Goal: Check status: Check status

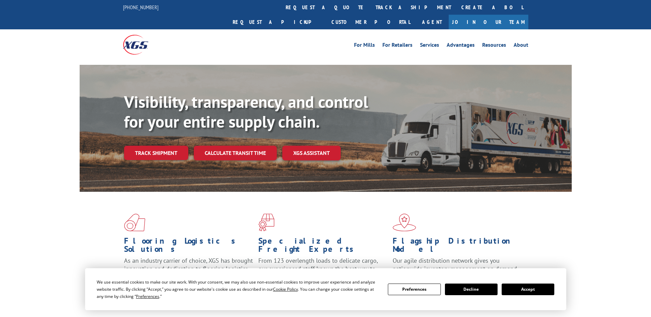
click at [148, 148] on div "Visibility, transparency, and control for your entire supply chain. Track shipm…" at bounding box center [348, 139] width 448 height 95
click at [153, 146] on link "Track shipment" at bounding box center [156, 153] width 64 height 14
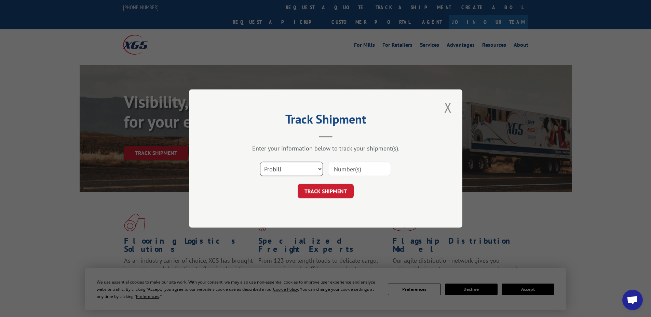
click at [291, 163] on select "Select category... Probill BOL PO" at bounding box center [291, 169] width 63 height 14
select select "po"
click at [260, 162] on select "Select category... Probill BOL PO" at bounding box center [291, 169] width 63 height 14
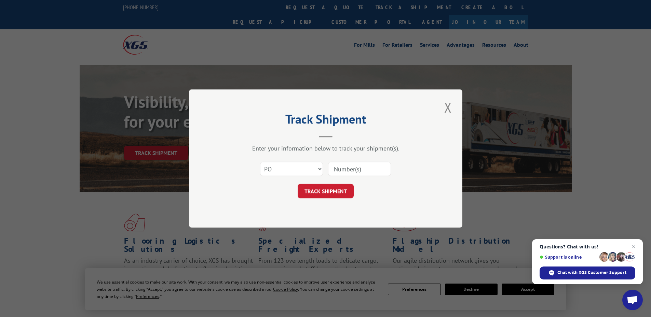
click at [356, 176] on input at bounding box center [359, 169] width 63 height 14
type input "20531869"
click at [298, 184] on button "TRACK SHIPMENT" at bounding box center [326, 191] width 56 height 14
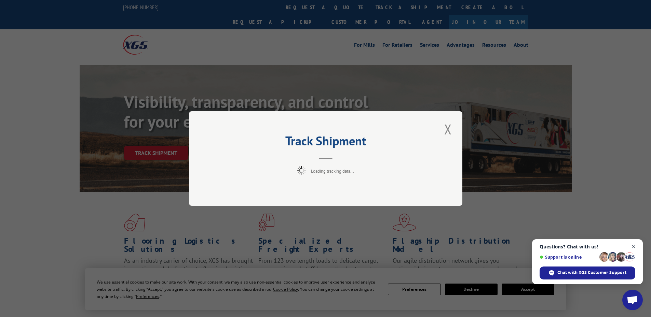
click at [635, 247] on span "Open chat" at bounding box center [633, 247] width 9 height 9
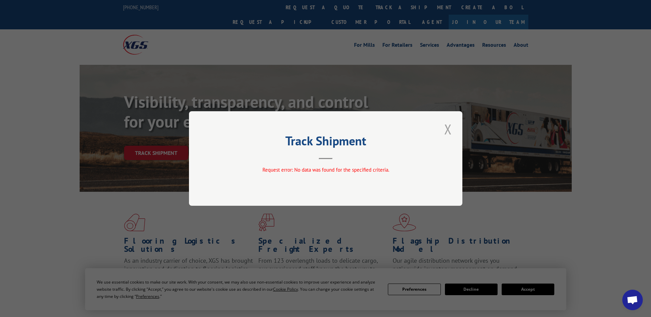
click at [451, 125] on button "Close modal" at bounding box center [448, 129] width 12 height 19
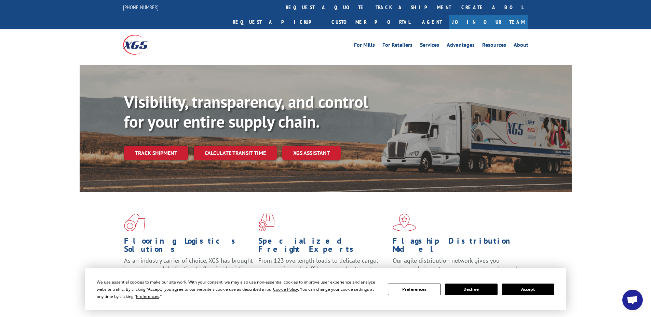
click at [523, 290] on button "Accept" at bounding box center [528, 290] width 53 height 12
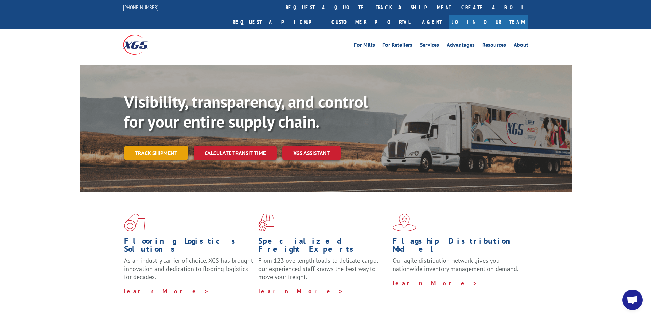
click at [161, 146] on link "Track shipment" at bounding box center [156, 153] width 64 height 14
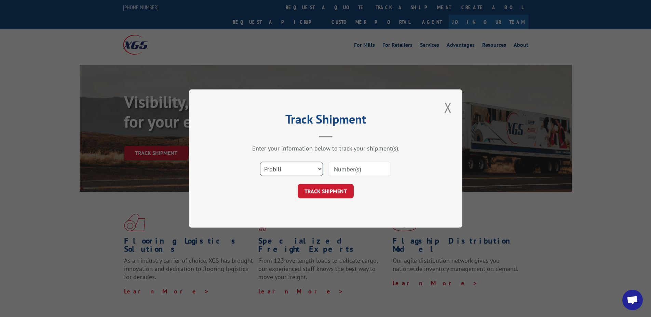
click at [299, 166] on select "Select category... Probill BOL PO" at bounding box center [291, 169] width 63 height 14
select select "po"
click at [260, 162] on select "Select category... Probill BOL PO" at bounding box center [291, 169] width 63 height 14
click at [362, 166] on input at bounding box center [359, 169] width 63 height 14
type input "20531868"
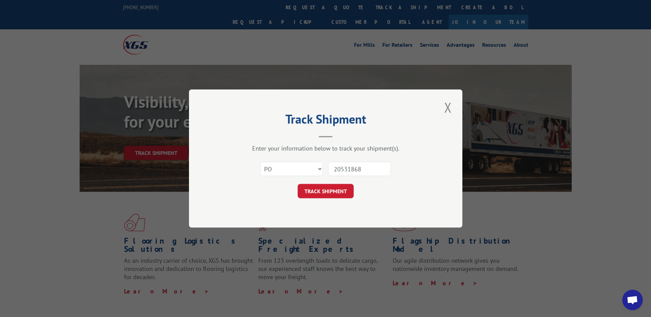
click at [298, 184] on button "TRACK SHIPMENT" at bounding box center [326, 191] width 56 height 14
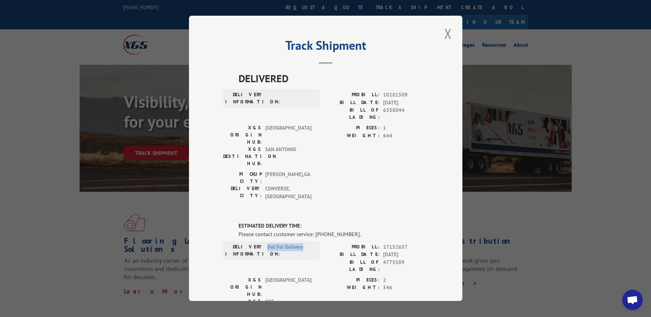
drag, startPoint x: 308, startPoint y: 207, endPoint x: 262, endPoint y: 210, distance: 45.9
click at [262, 244] on div "DELIVERY INFORMATION: Out For Delivery" at bounding box center [271, 251] width 92 height 14
click at [445, 28] on button "Close modal" at bounding box center [448, 33] width 12 height 19
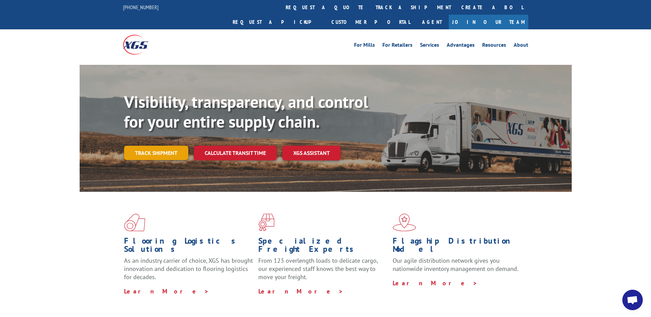
click at [169, 146] on link "Track shipment" at bounding box center [156, 153] width 64 height 14
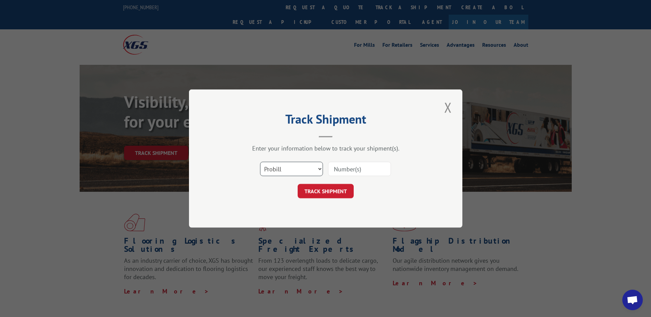
drag, startPoint x: 305, startPoint y: 167, endPoint x: 304, endPoint y: 172, distance: 4.2
click at [305, 167] on select "Select category... Probill BOL PO" at bounding box center [291, 169] width 63 height 14
select select "po"
click at [260, 162] on select "Select category... Probill BOL PO" at bounding box center [291, 169] width 63 height 14
click at [340, 168] on input at bounding box center [359, 169] width 63 height 14
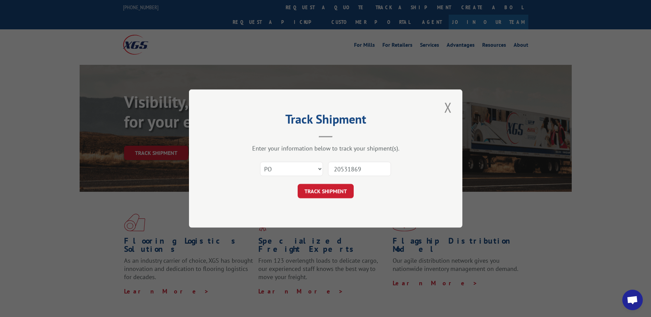
type input "20531869"
click at [298, 184] on button "TRACK SHIPMENT" at bounding box center [326, 191] width 56 height 14
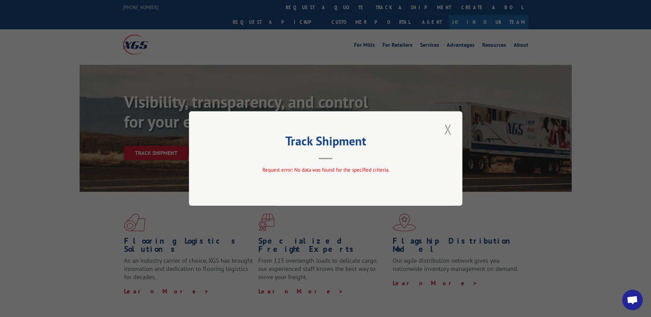
click at [449, 126] on button "Close modal" at bounding box center [448, 129] width 12 height 19
